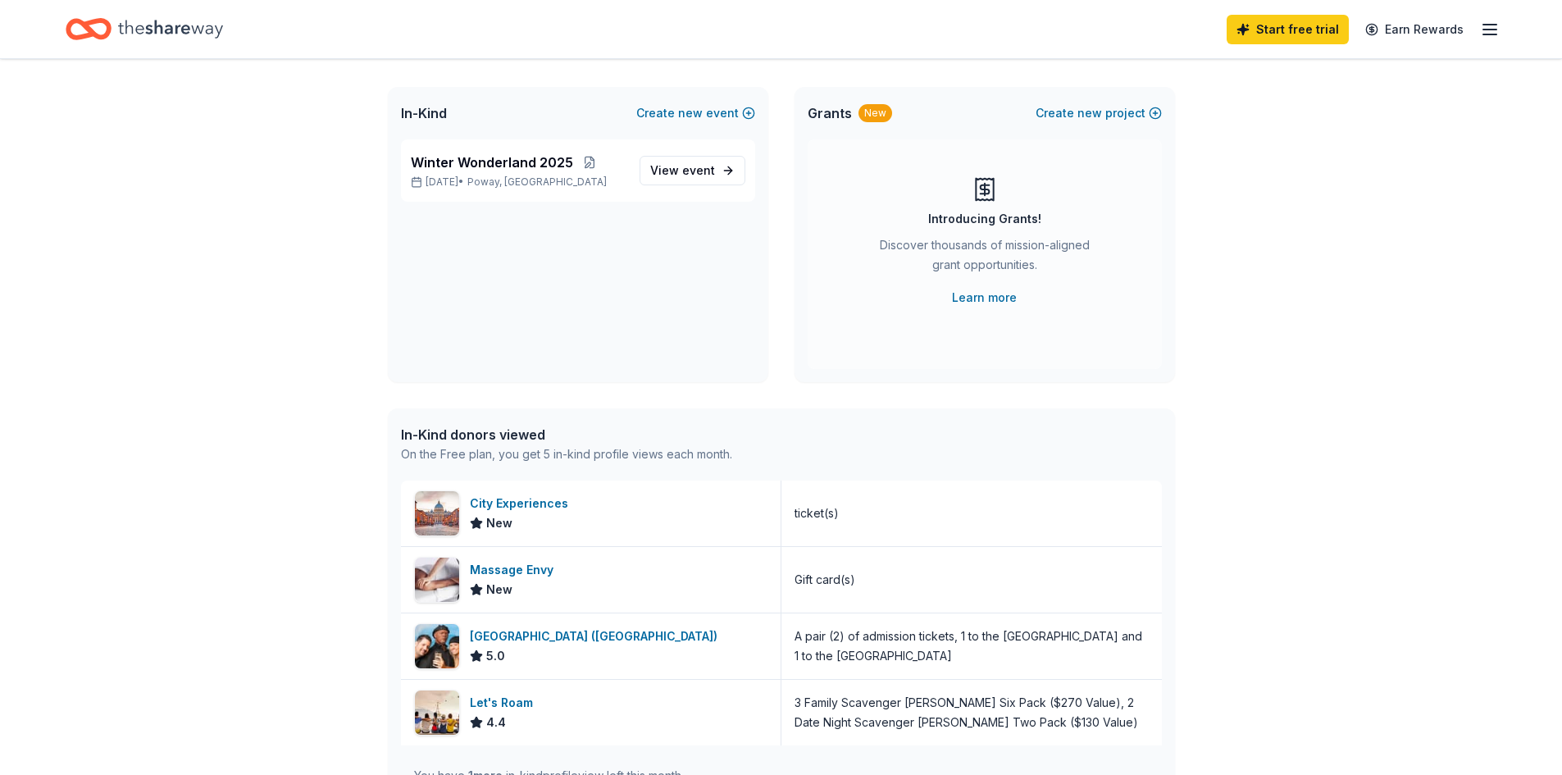
scroll to position [55, 0]
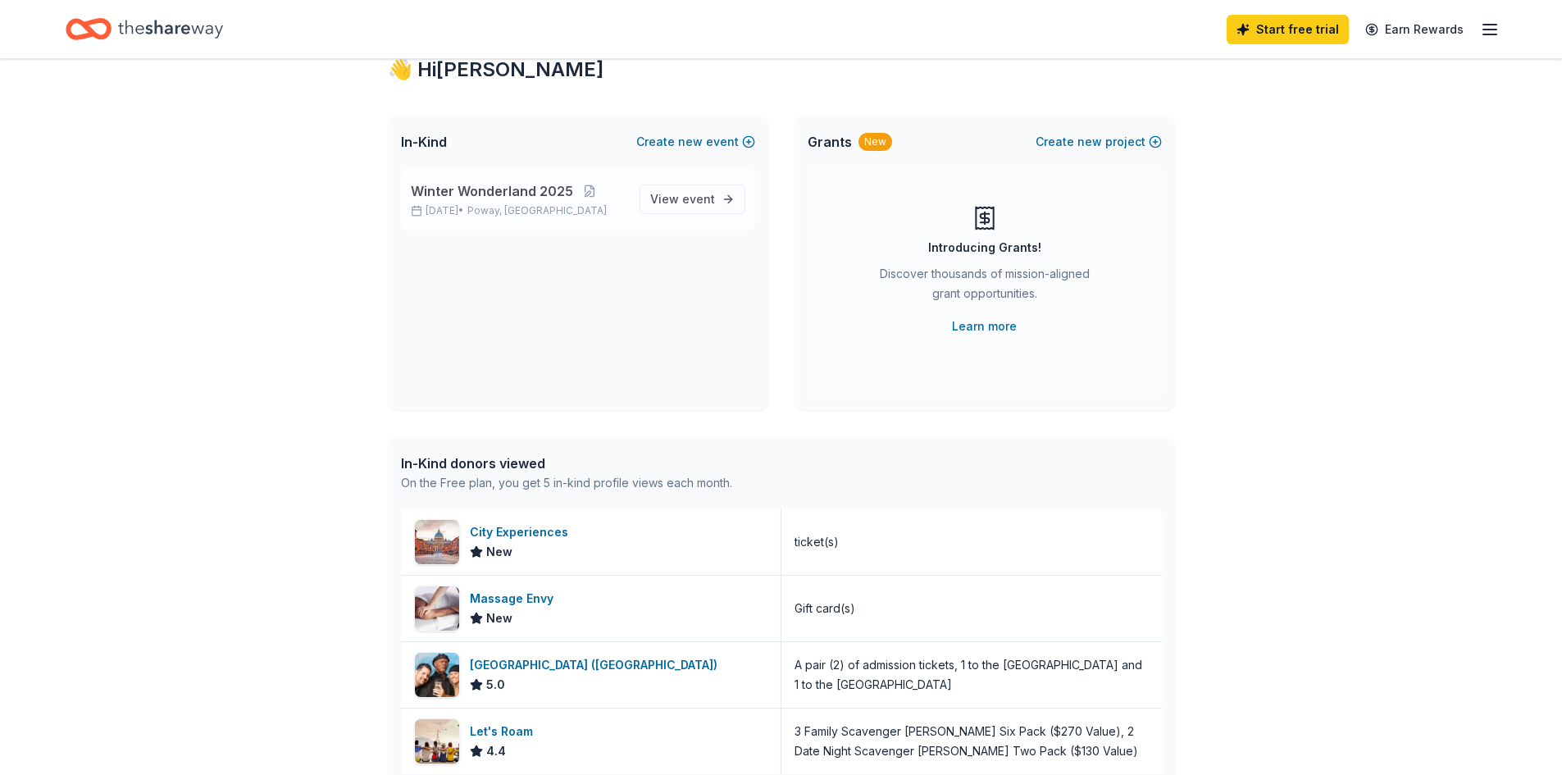
click at [563, 196] on span "Winter Wonderland 2025" at bounding box center [492, 191] width 162 height 20
click at [686, 200] on span "event" at bounding box center [698, 199] width 33 height 14
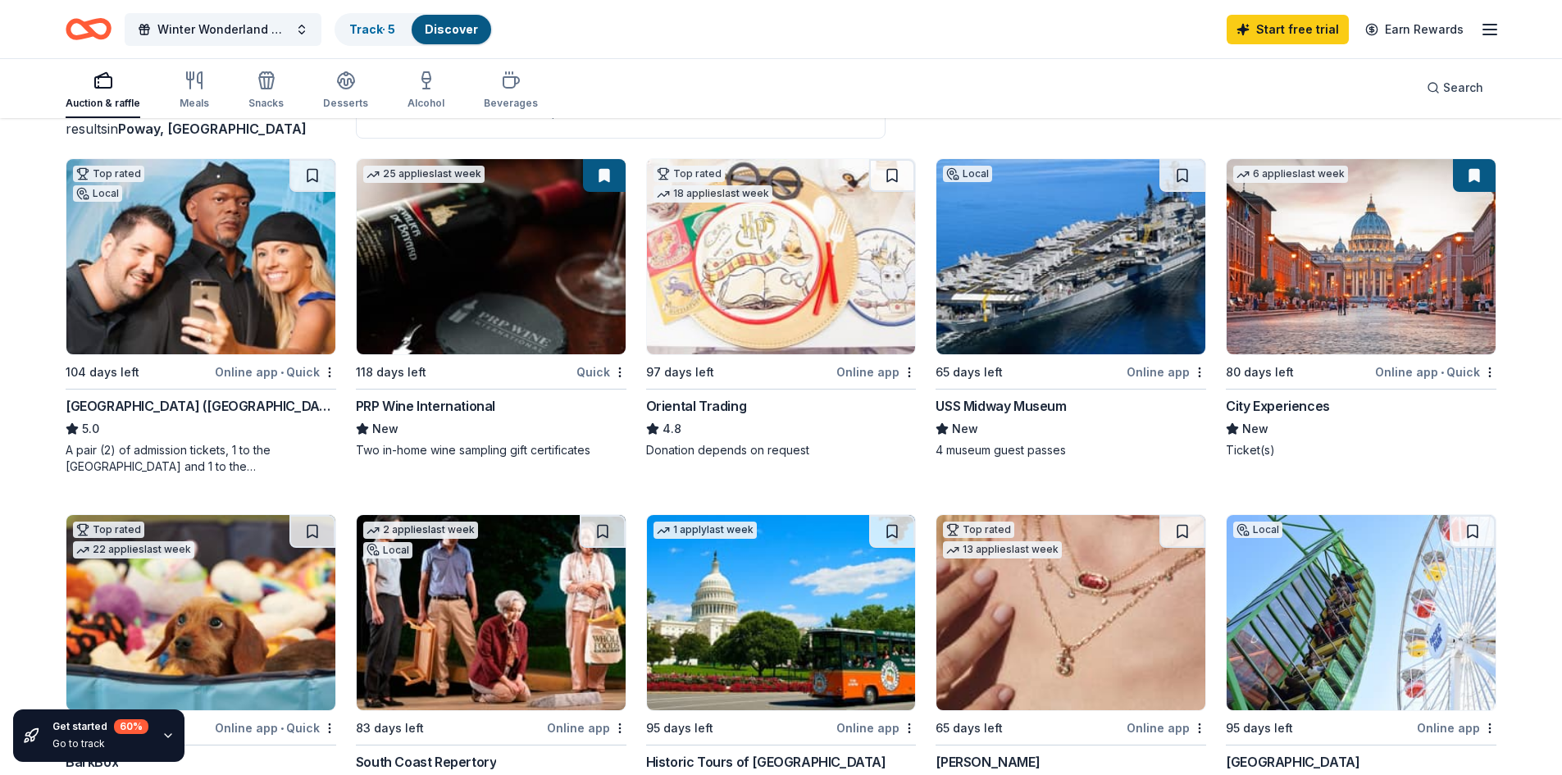
scroll to position [82, 0]
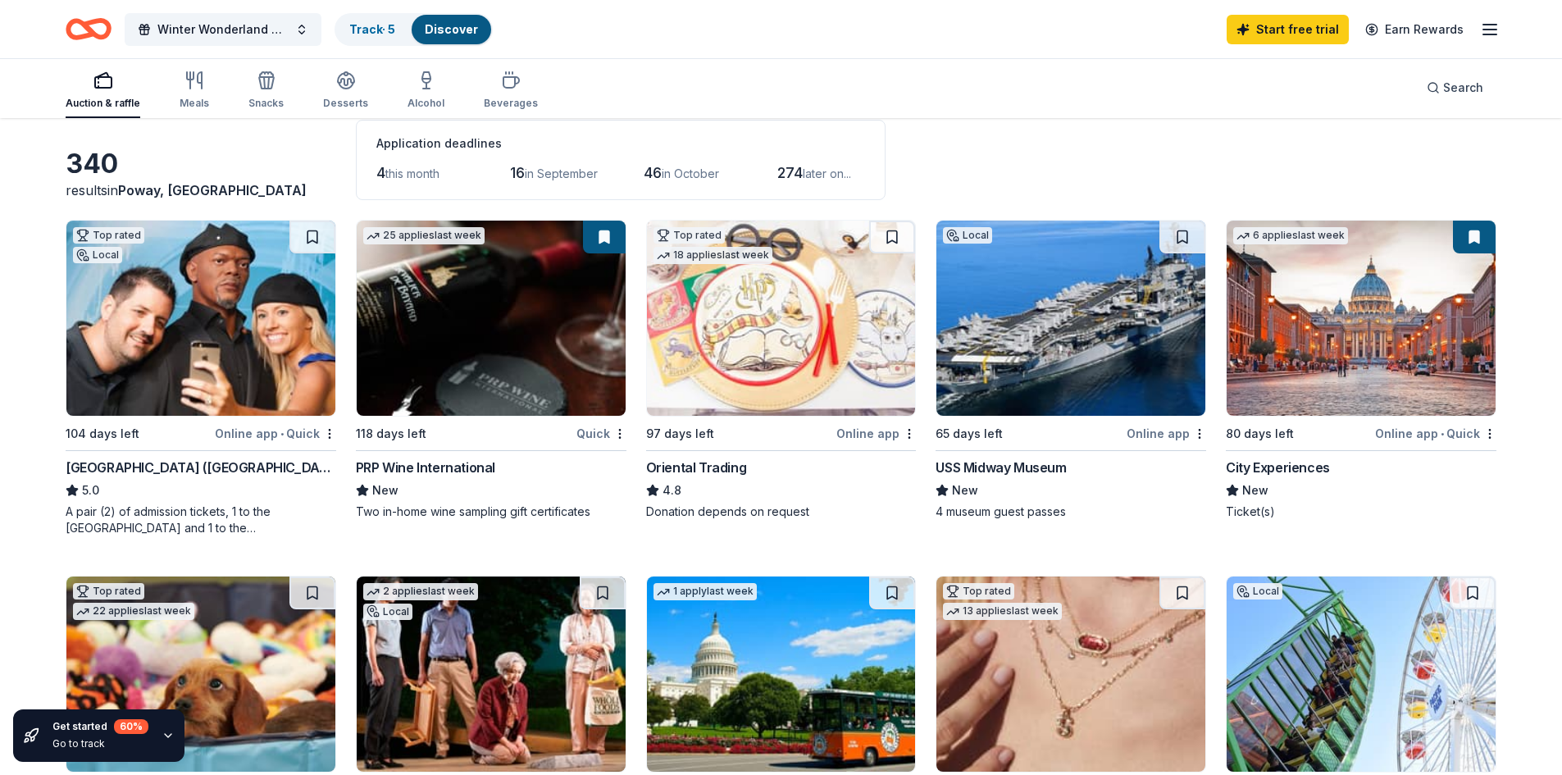
click at [712, 471] on div "Oriental Trading" at bounding box center [696, 468] width 101 height 20
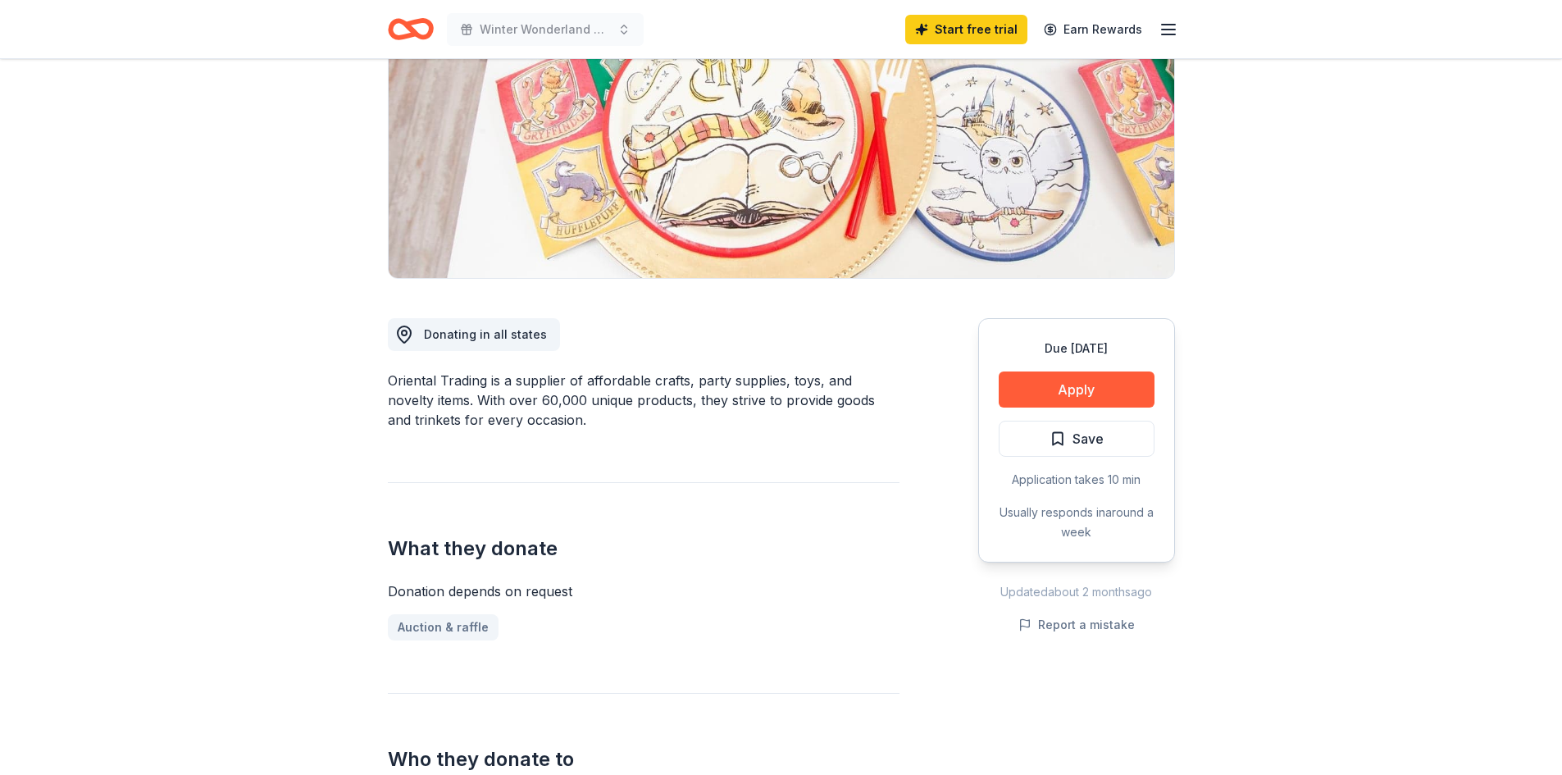
scroll to position [246, 0]
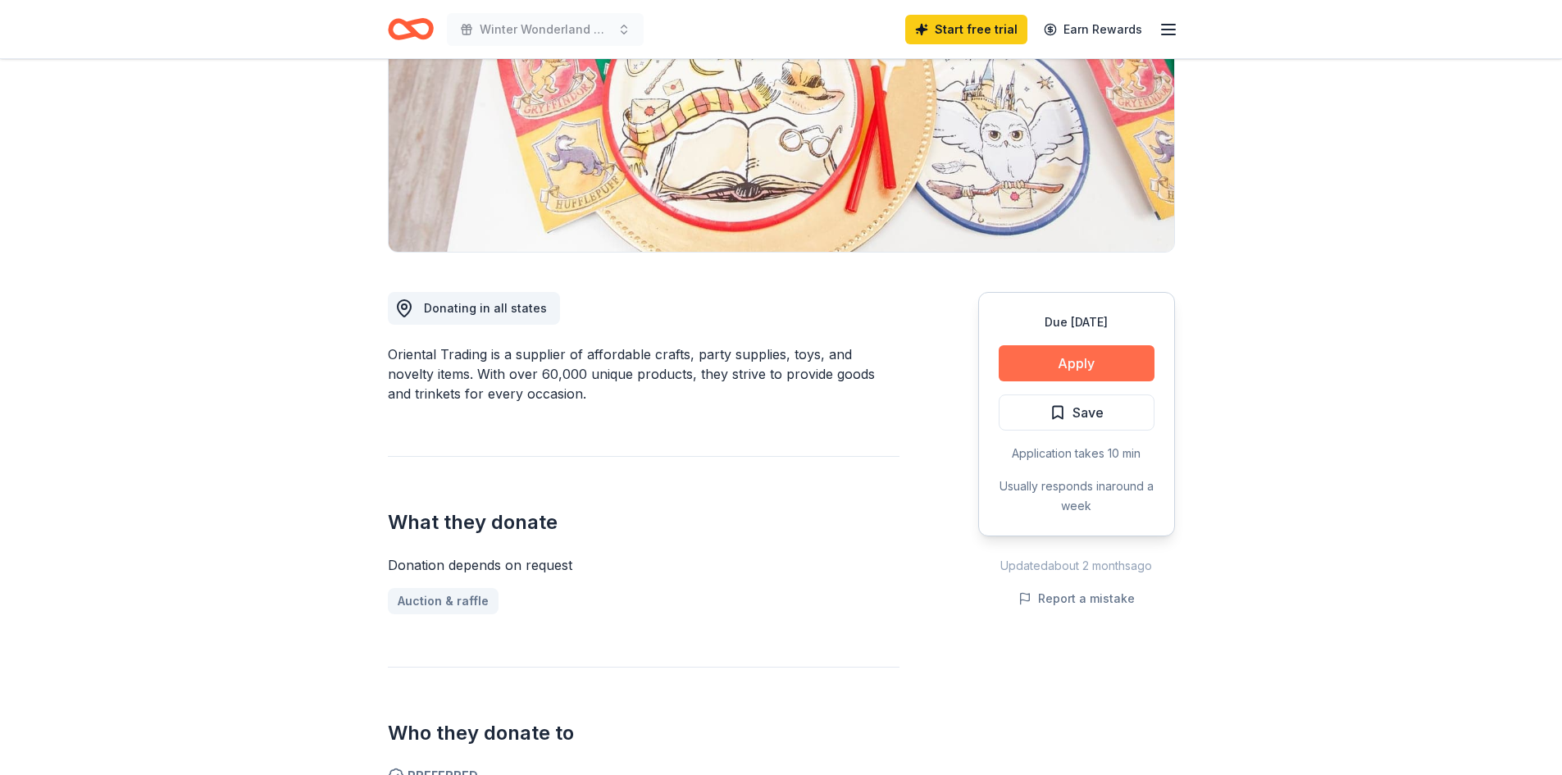
click at [1084, 364] on button "Apply" at bounding box center [1077, 363] width 156 height 36
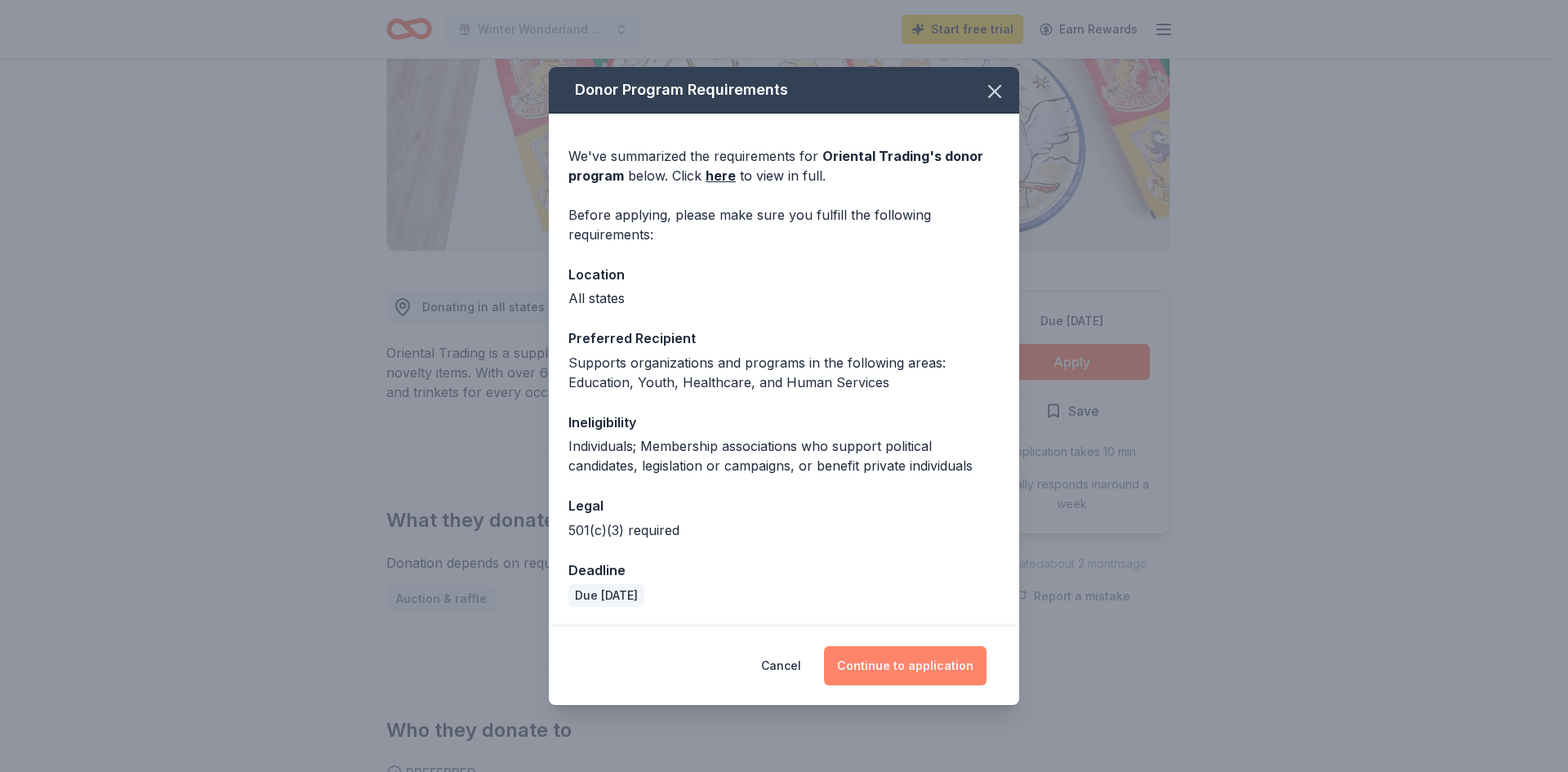
click at [924, 662] on button "Continue to application" at bounding box center [905, 665] width 162 height 39
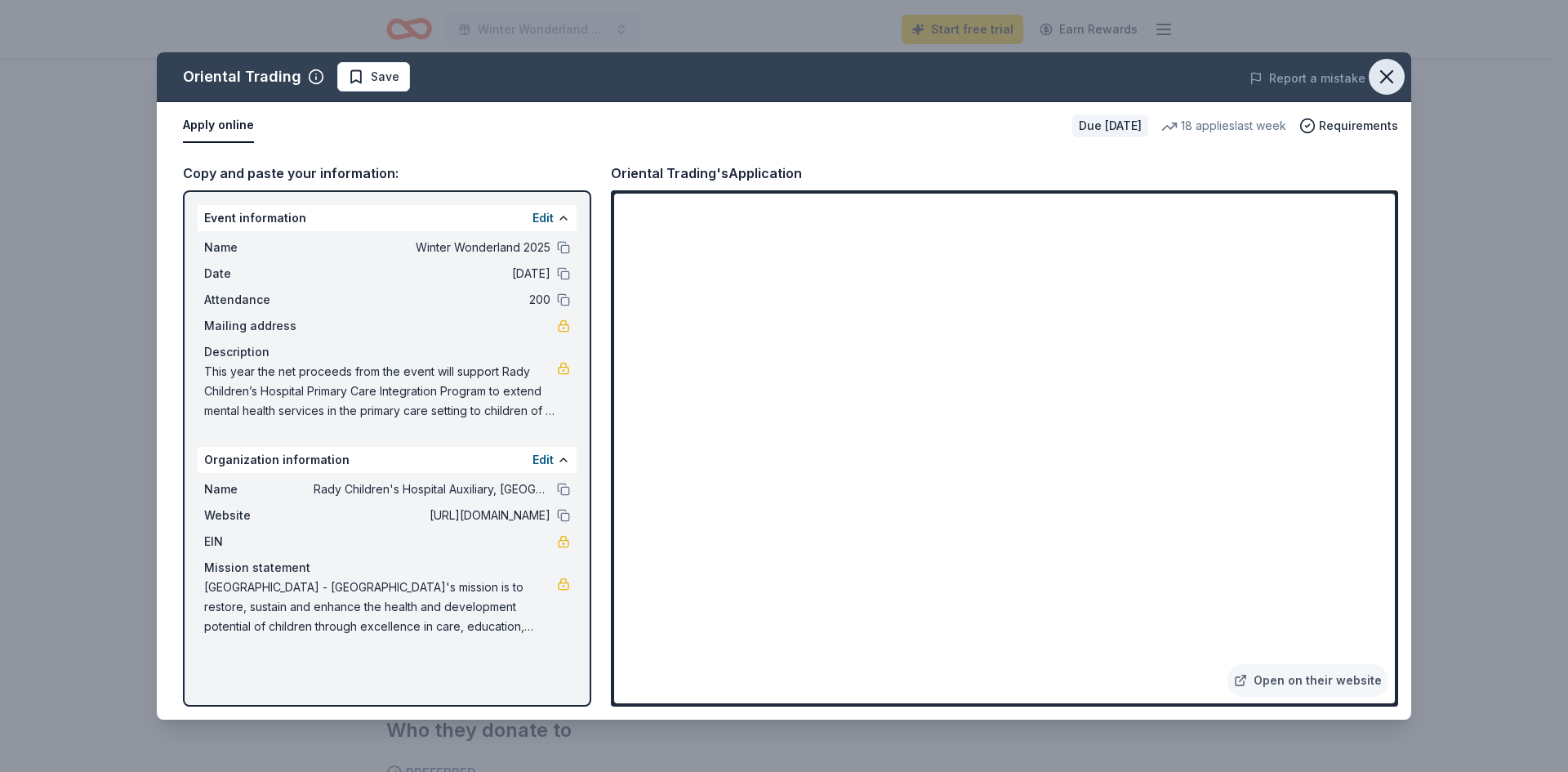
click at [1383, 74] on icon "button" at bounding box center [1387, 77] width 23 height 23
